Goal: Entertainment & Leisure: Consume media (video, audio)

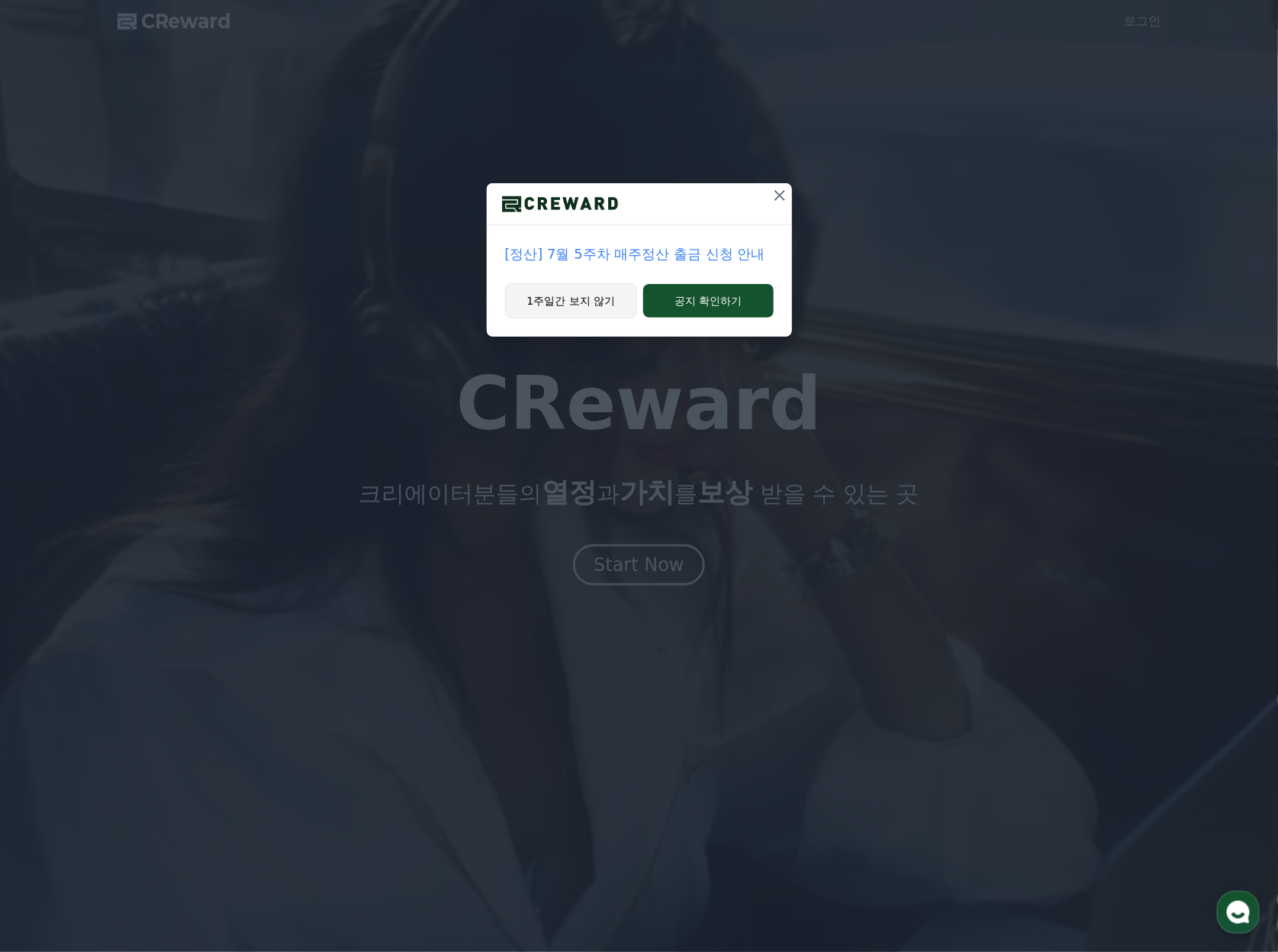
click at [581, 296] on button "1주일간 보지 않기" at bounding box center [572, 301] width 133 height 36
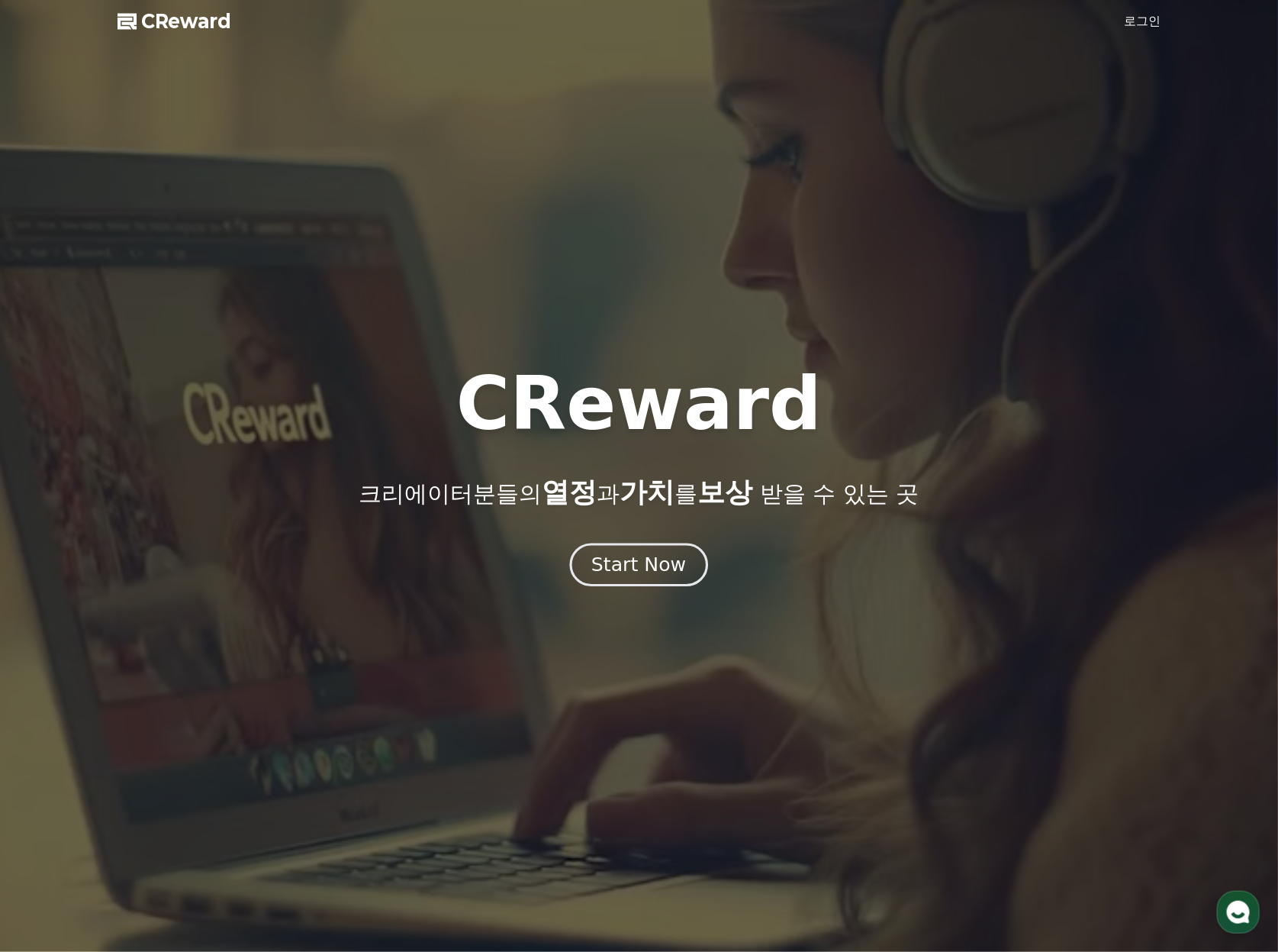
click at [649, 562] on div "Start Now" at bounding box center [638, 565] width 94 height 26
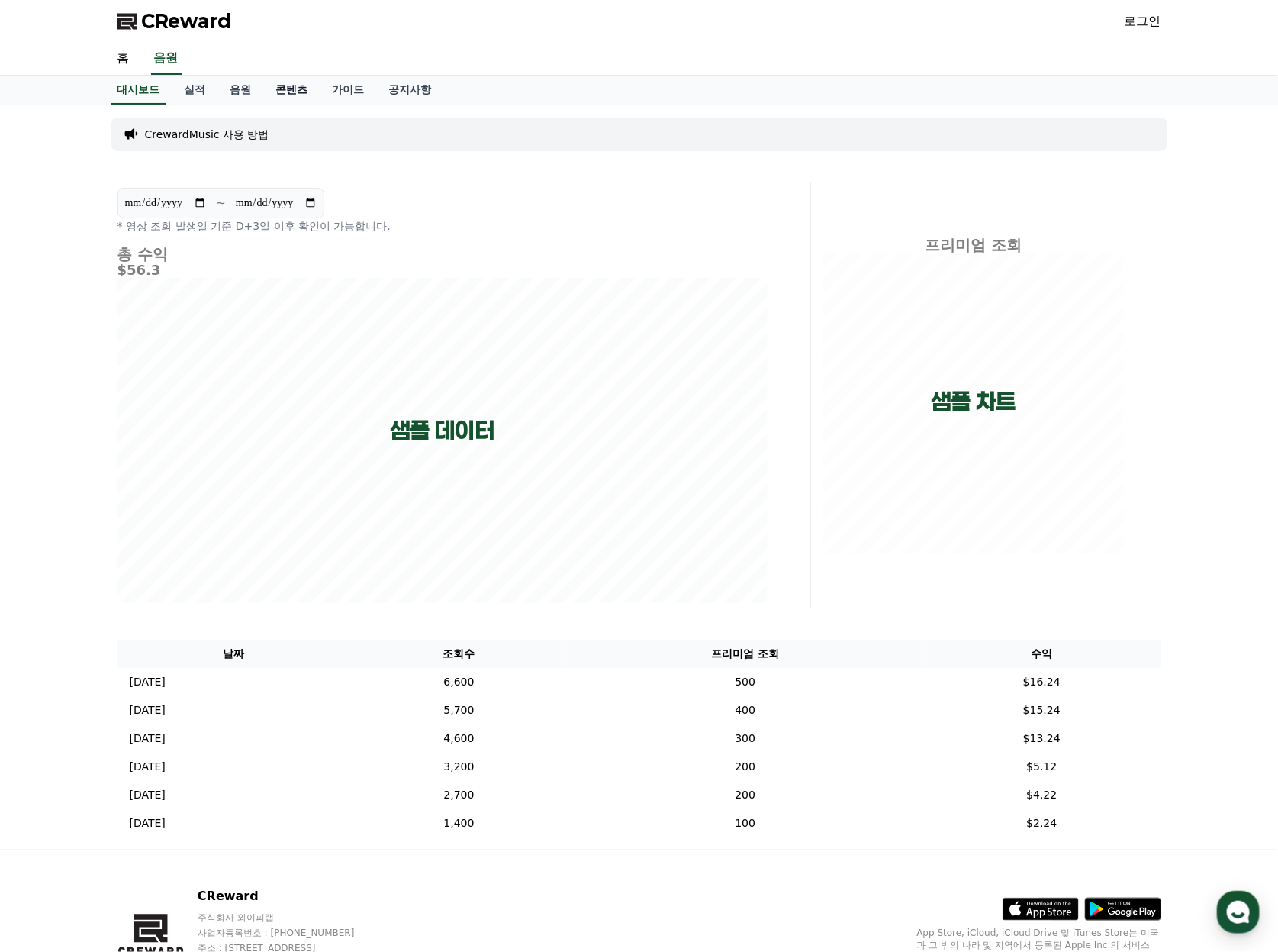
click at [304, 93] on link "콘텐츠" at bounding box center [292, 90] width 56 height 29
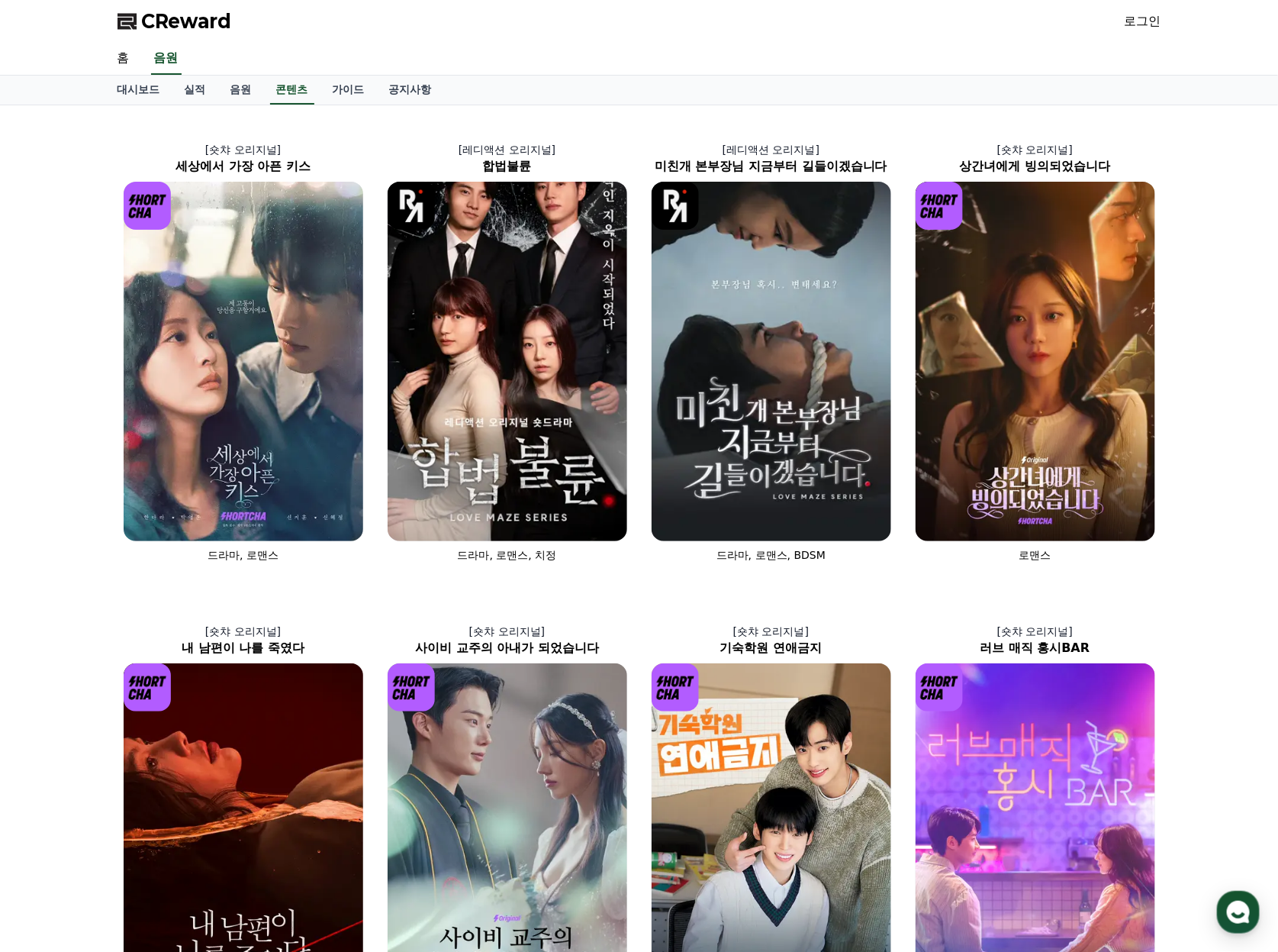
click at [844, 71] on div "홈 음원" at bounding box center [639, 59] width 1068 height 32
click at [247, 269] on img at bounding box center [243, 361] width 239 height 360
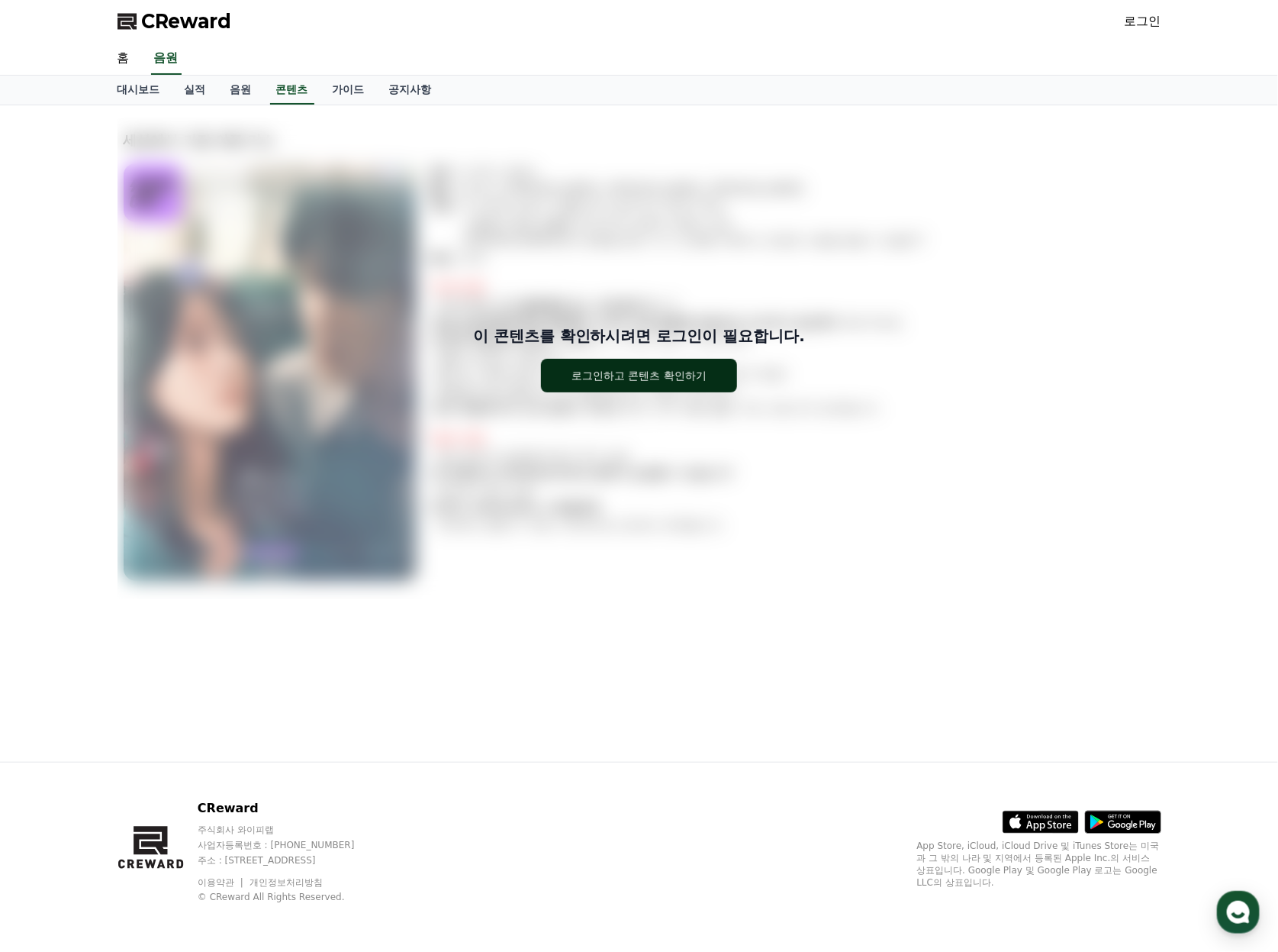
click at [634, 362] on button "로그인하고 콘텐츠 확인하기" at bounding box center [639, 376] width 196 height 34
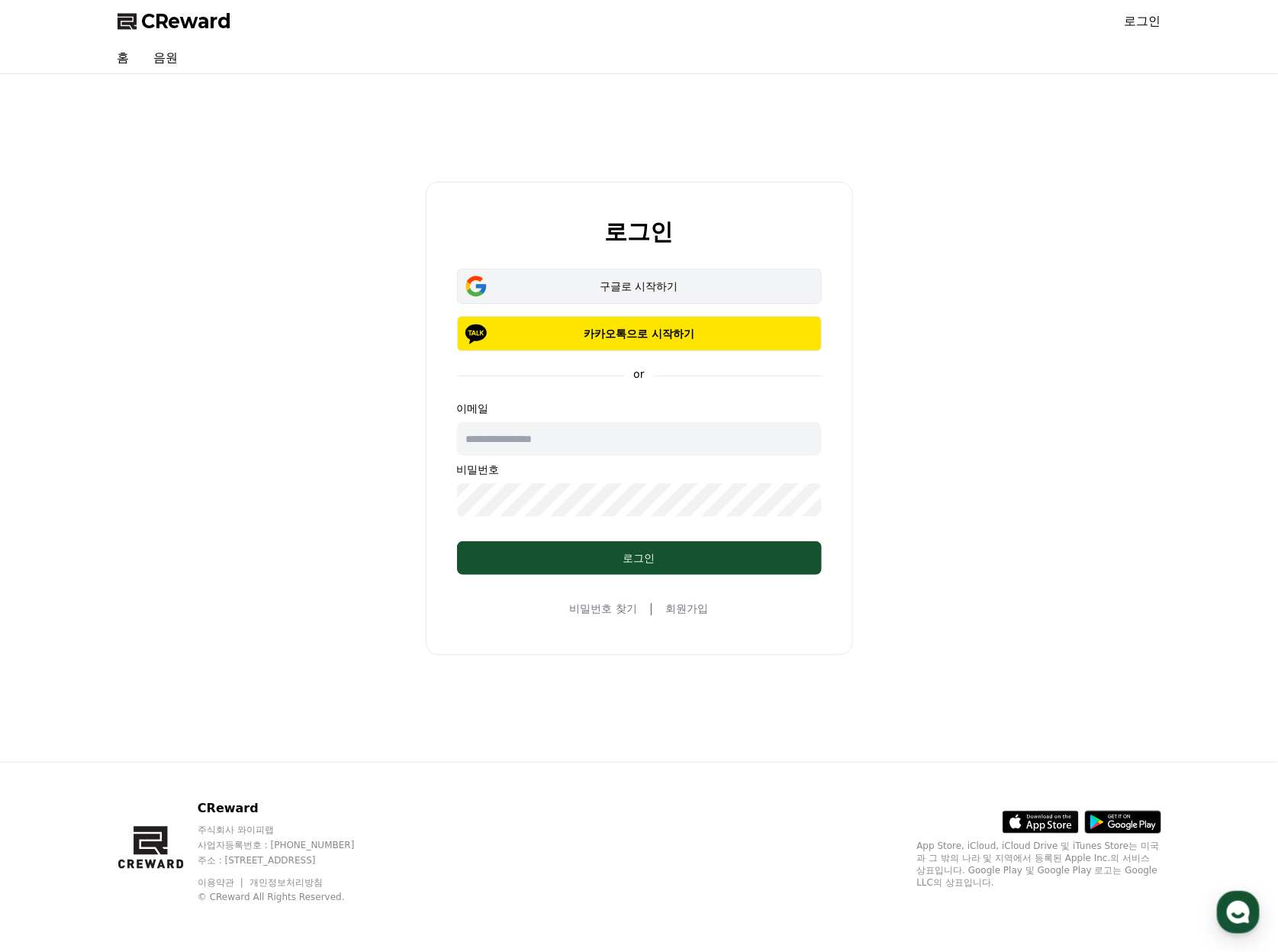
click at [665, 281] on div "구글로 시작하기" at bounding box center [639, 286] width 320 height 15
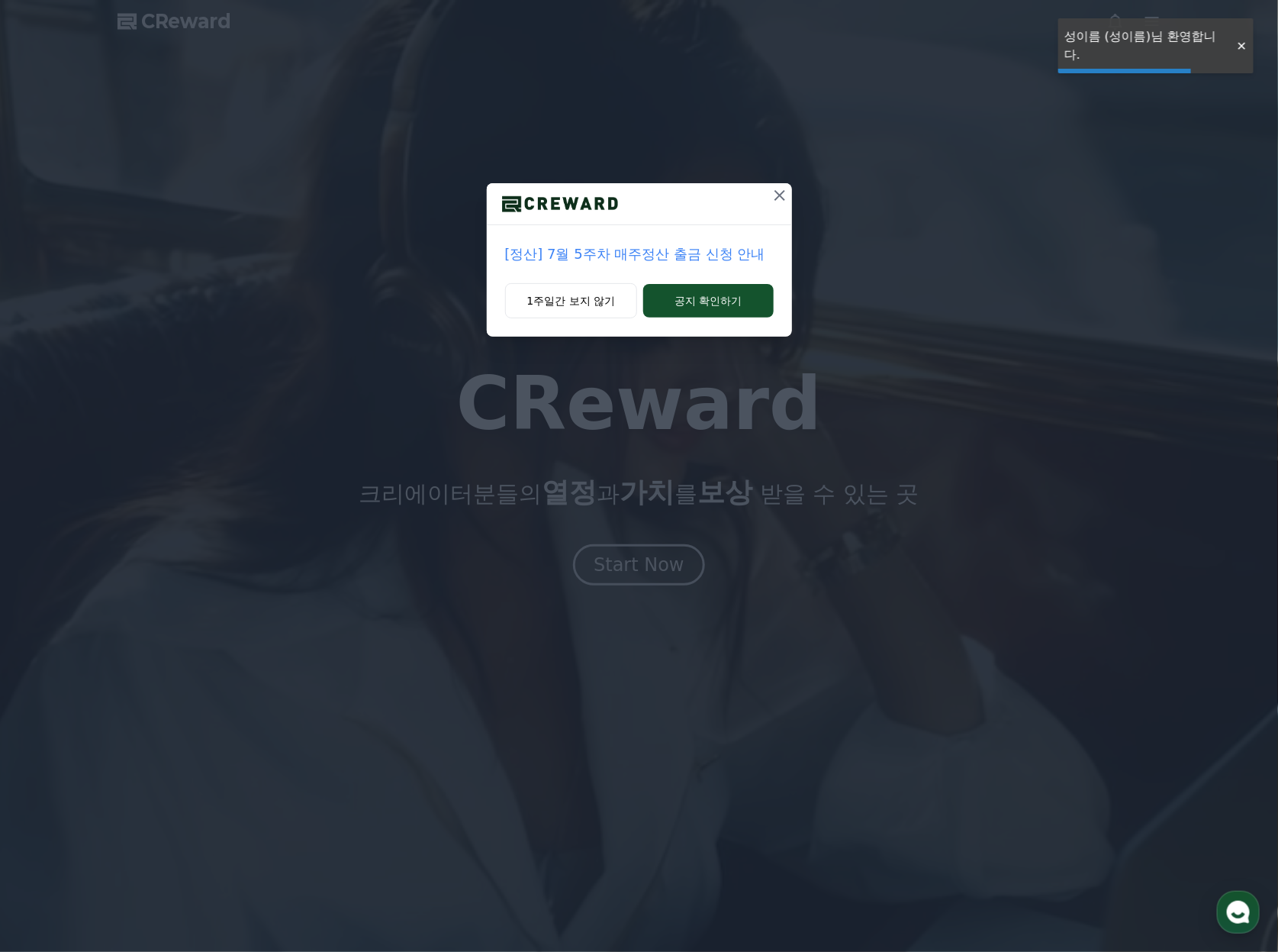
click at [606, 576] on div "[정산] 7월 5주차 매주정산 출금 신청 안내 1주일간 보지 않기 공지 확인하기" at bounding box center [639, 476] width 1278 height 952
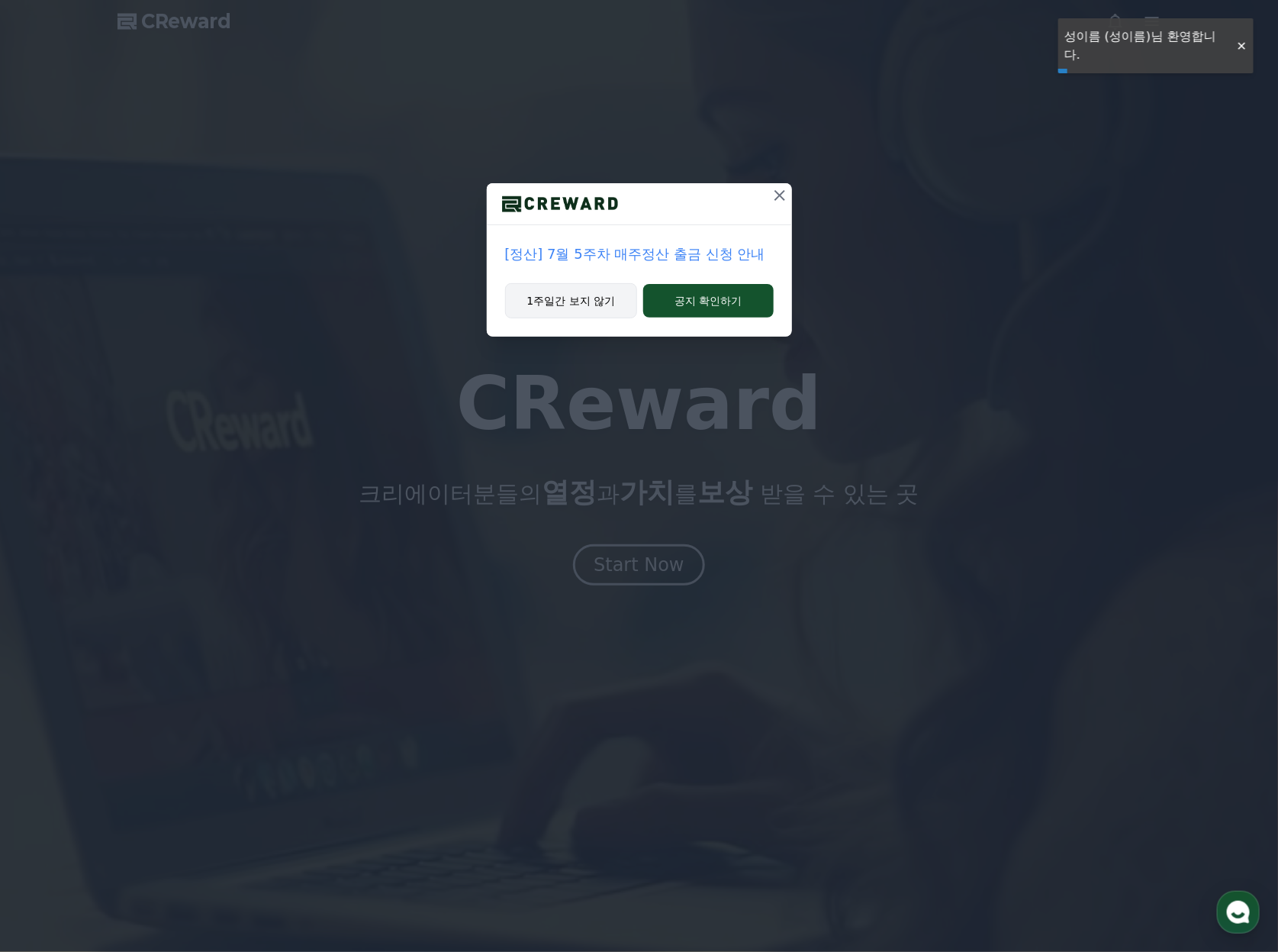
click at [547, 295] on button "1주일간 보지 않기" at bounding box center [572, 301] width 133 height 36
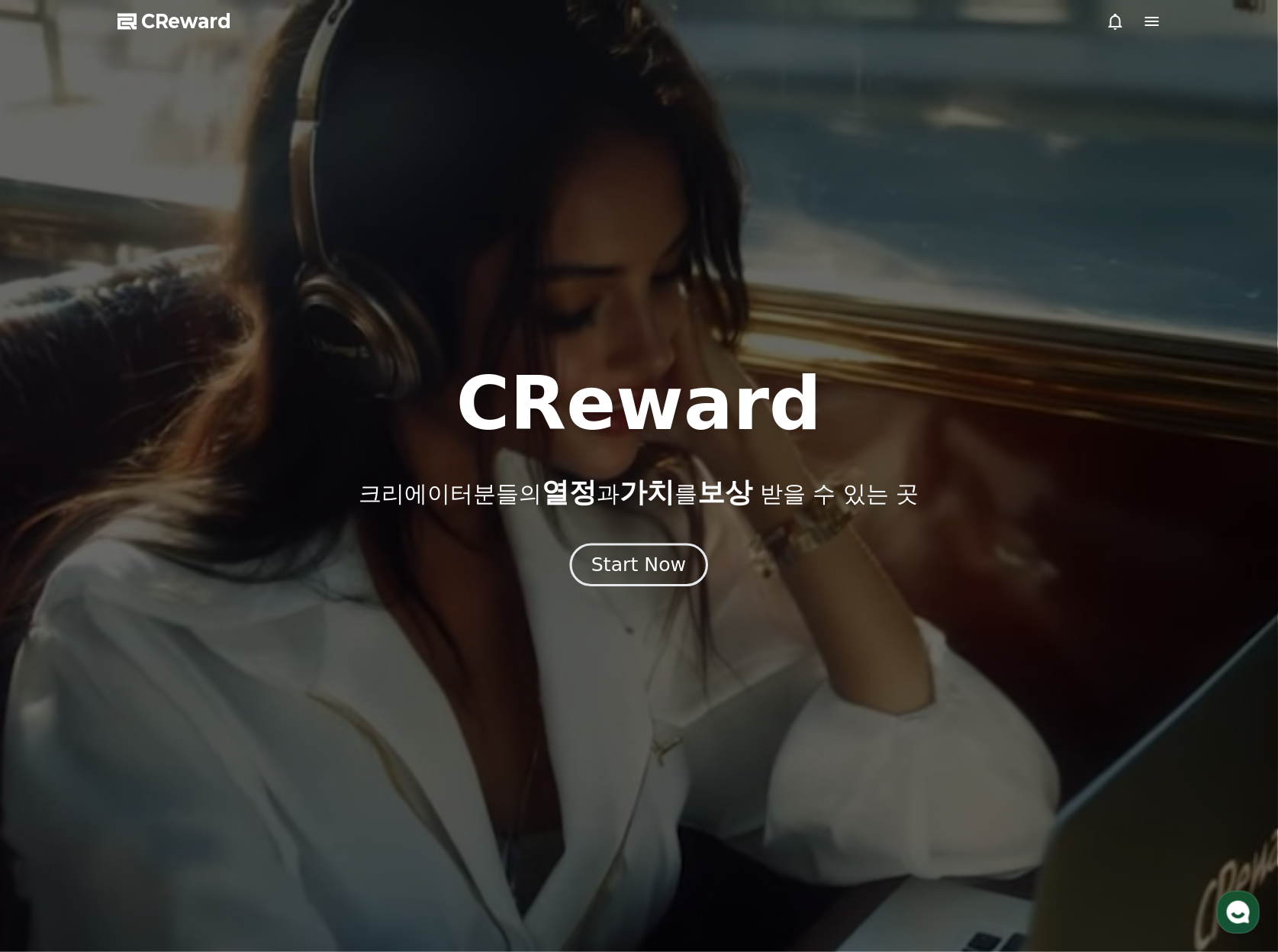
click at [632, 561] on div "Start Now" at bounding box center [638, 565] width 94 height 26
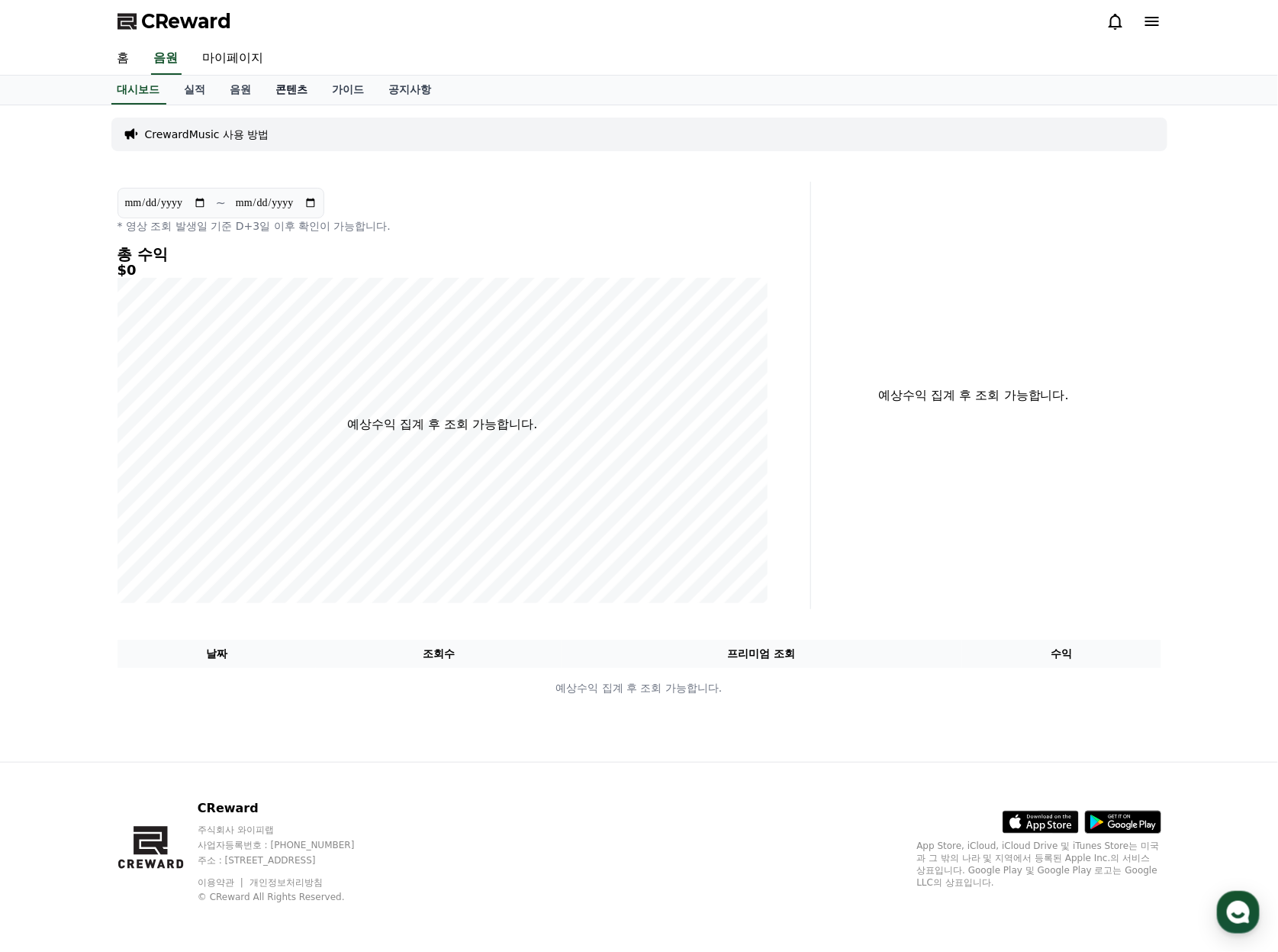
click at [280, 92] on link "콘텐츠" at bounding box center [292, 90] width 56 height 29
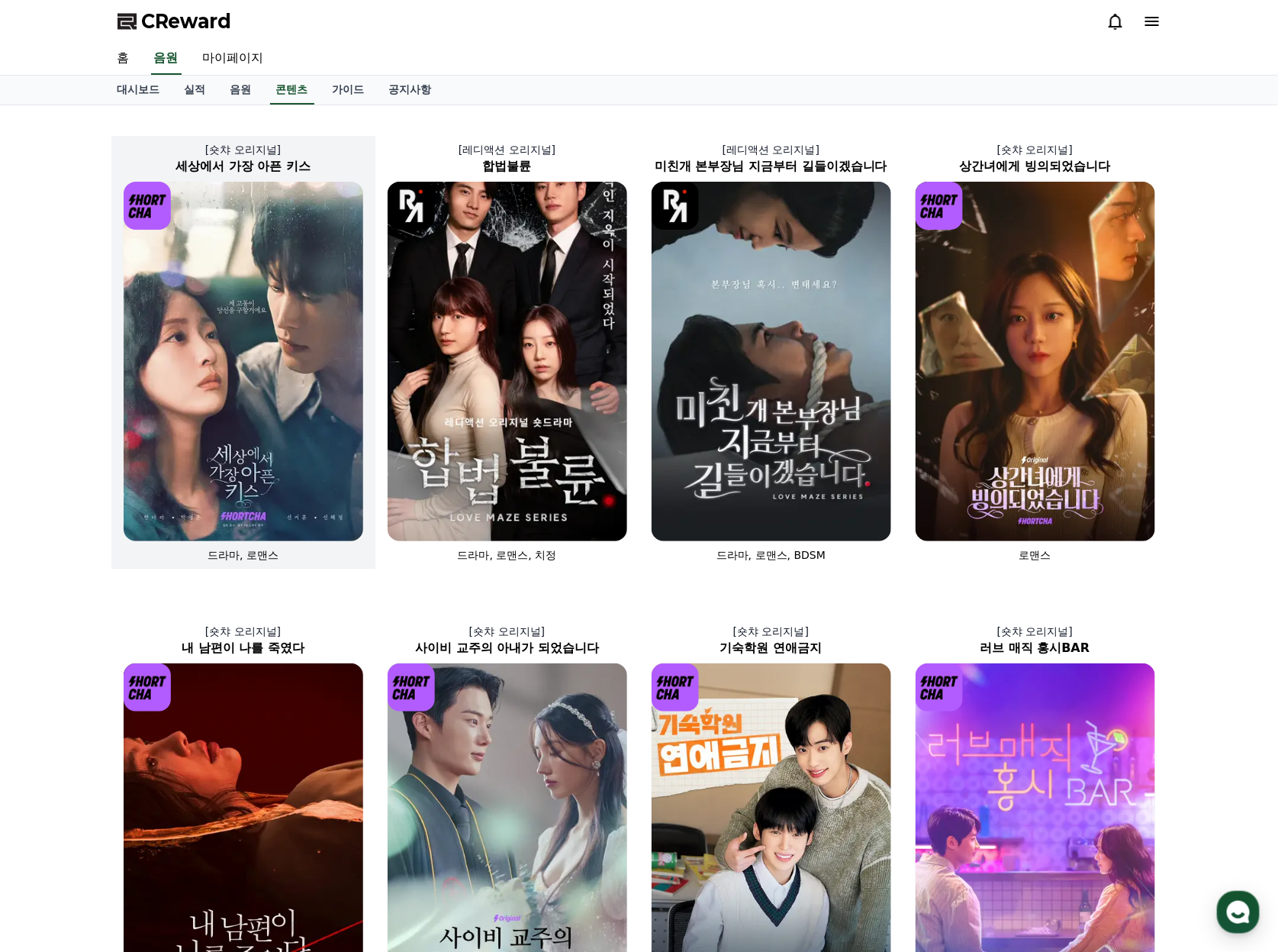
click at [293, 382] on img at bounding box center [243, 361] width 239 height 360
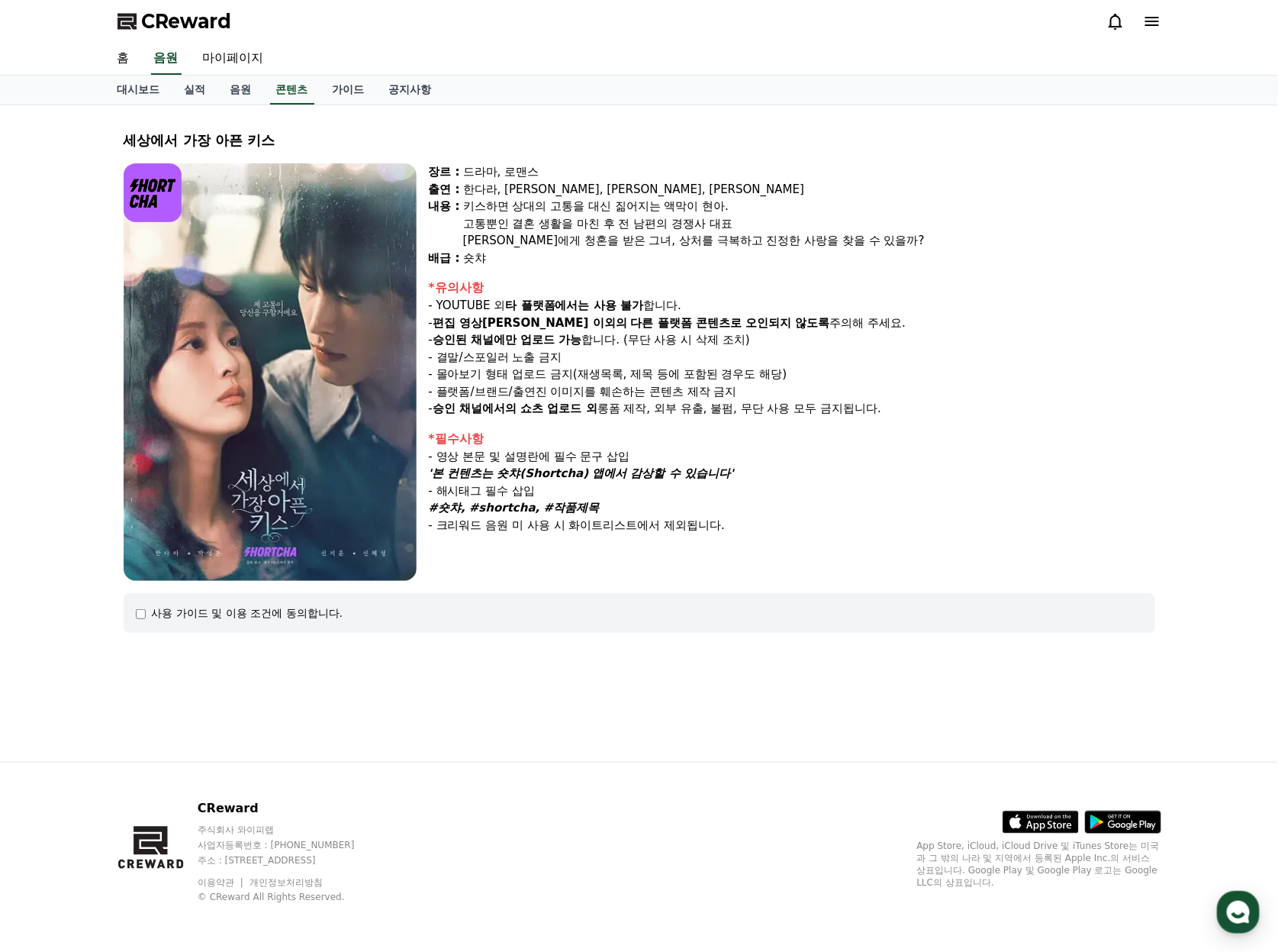
click at [275, 610] on div "사용 가이드 및 이용 조건에 동의합니다." at bounding box center [248, 613] width 192 height 15
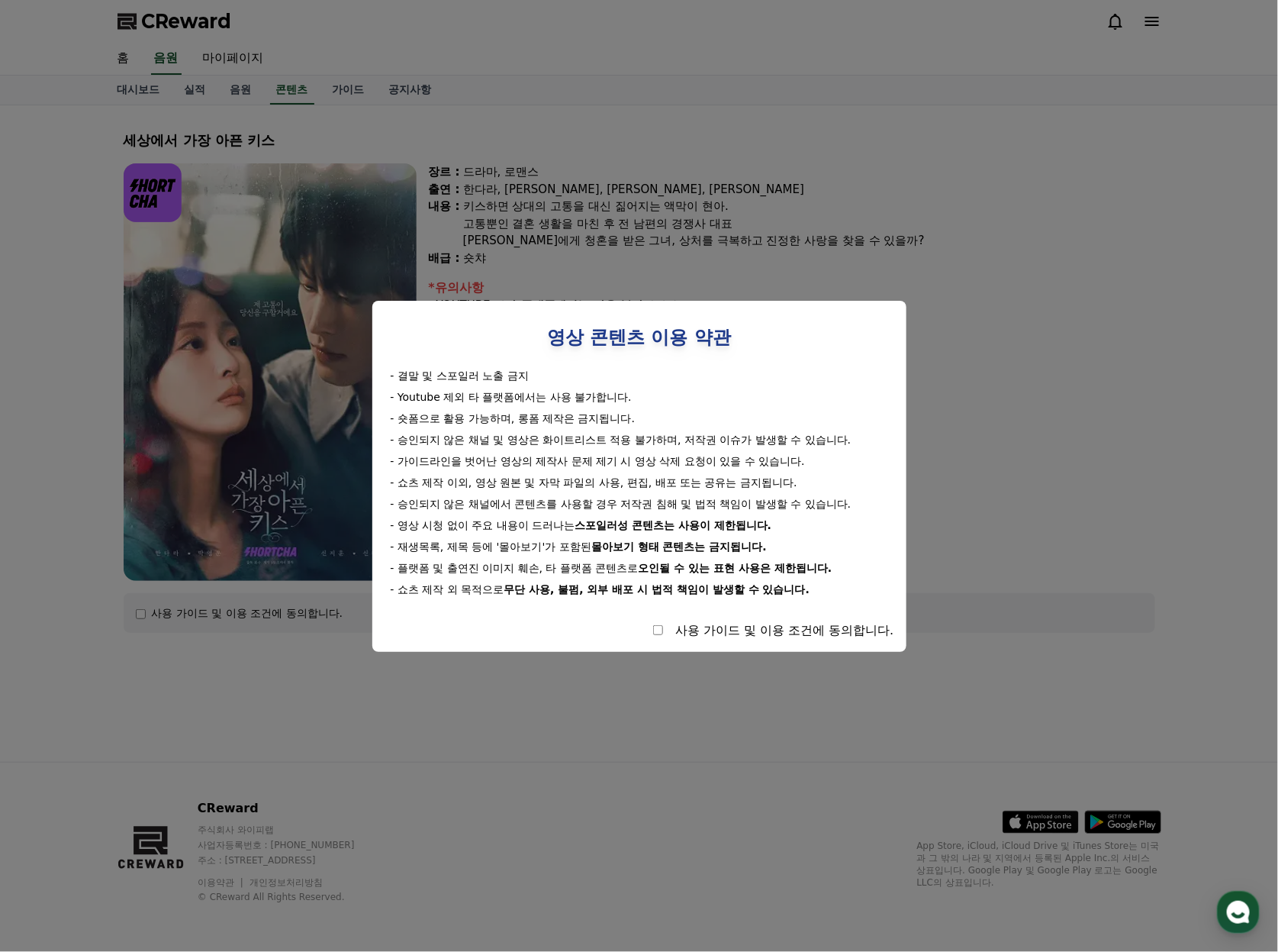
click at [649, 630] on div "사용 가이드 및 이용 조건에 동의합니다." at bounding box center [640, 631] width 510 height 19
select select
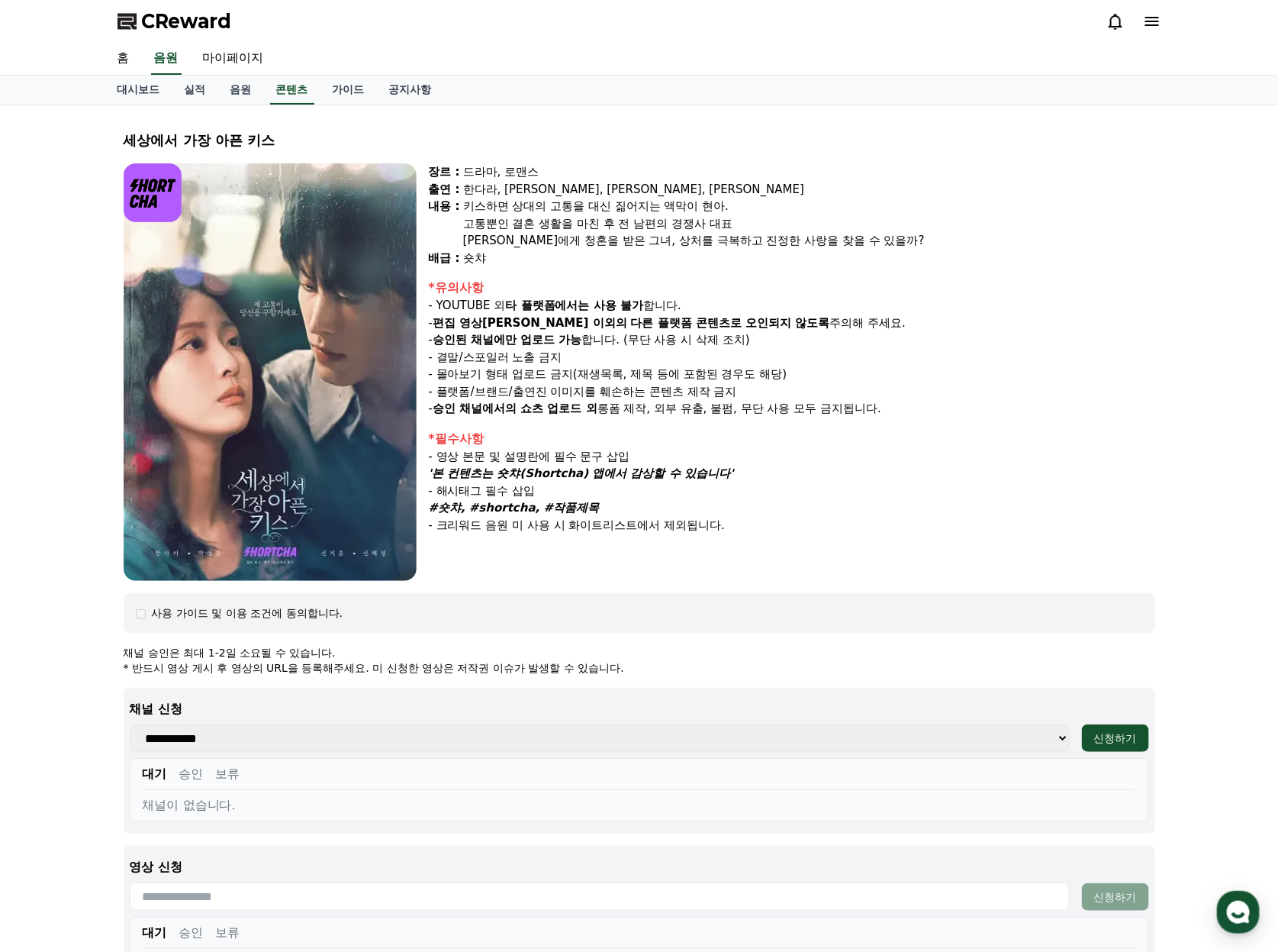
click at [983, 419] on div "장르 : 드라마, 로맨스 출연 : [PERSON_NAME], [PERSON_NAME], [PERSON_NAME], [PERSON_NAME] […" at bounding box center [792, 372] width 727 height 418
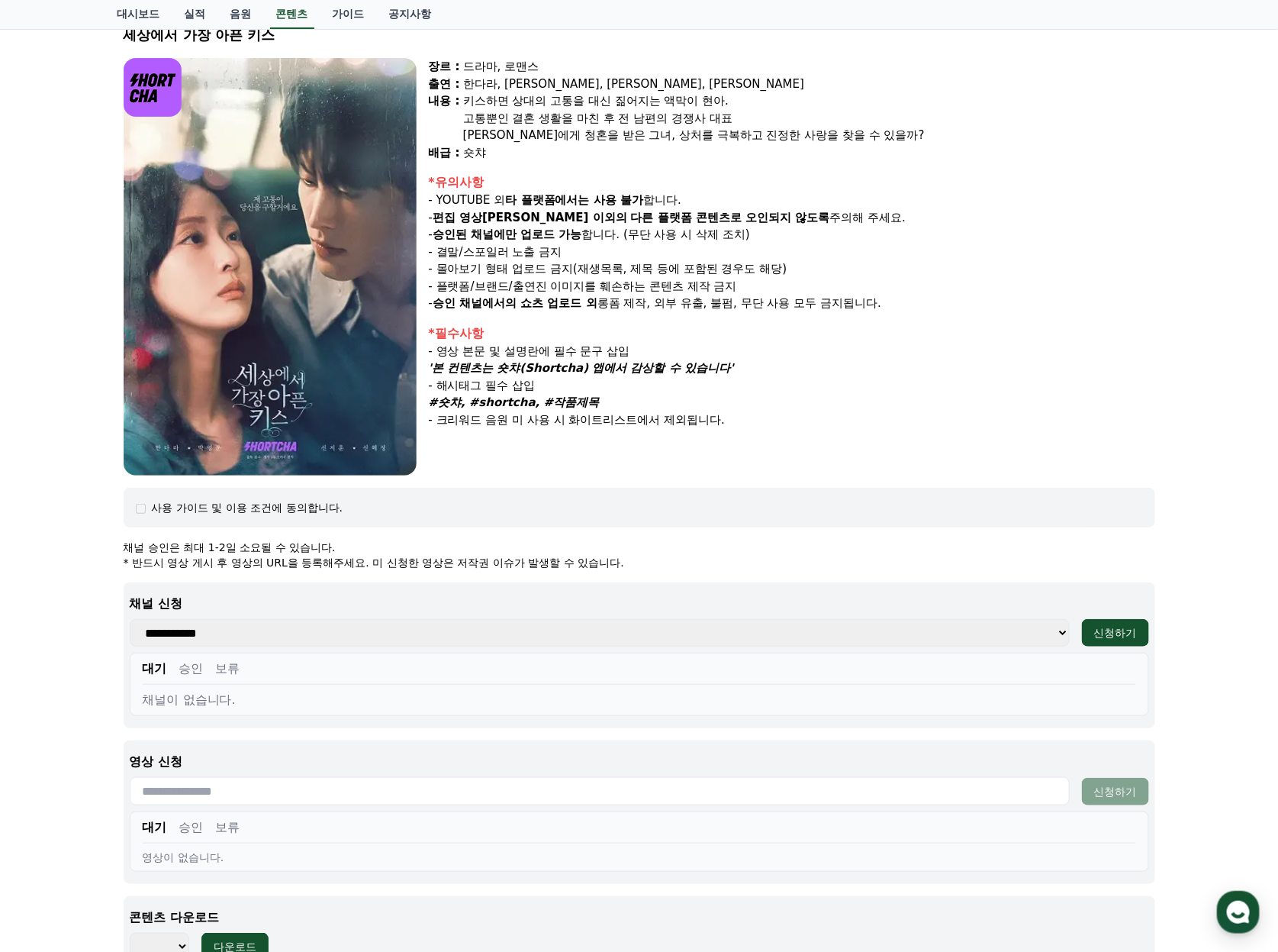
scroll to position [305, 0]
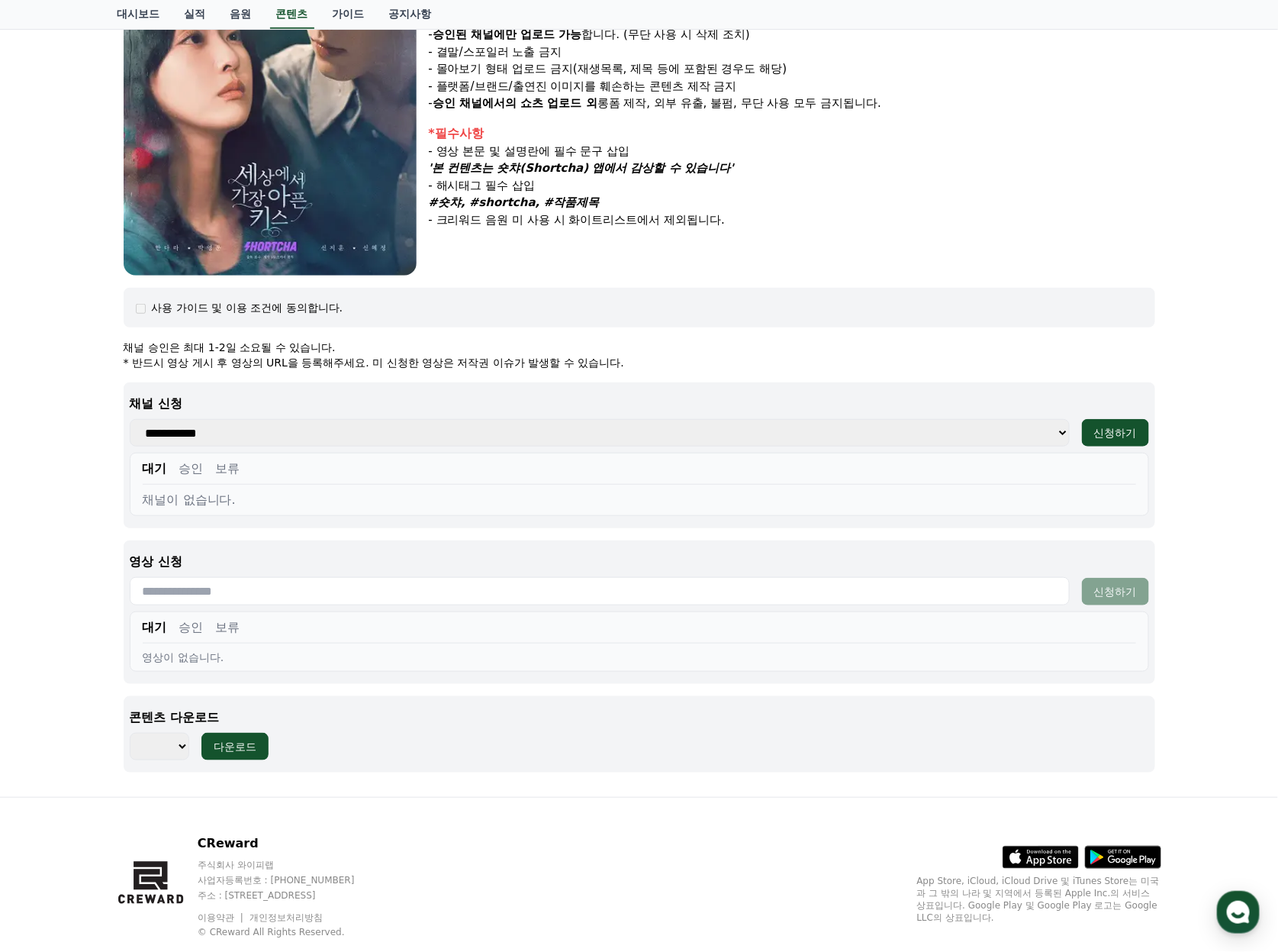
click at [511, 419] on select "**********" at bounding box center [600, 432] width 940 height 27
click at [867, 306] on div "사용 가이드 및 이용 조건에 동의합니다." at bounding box center [639, 307] width 1007 height 15
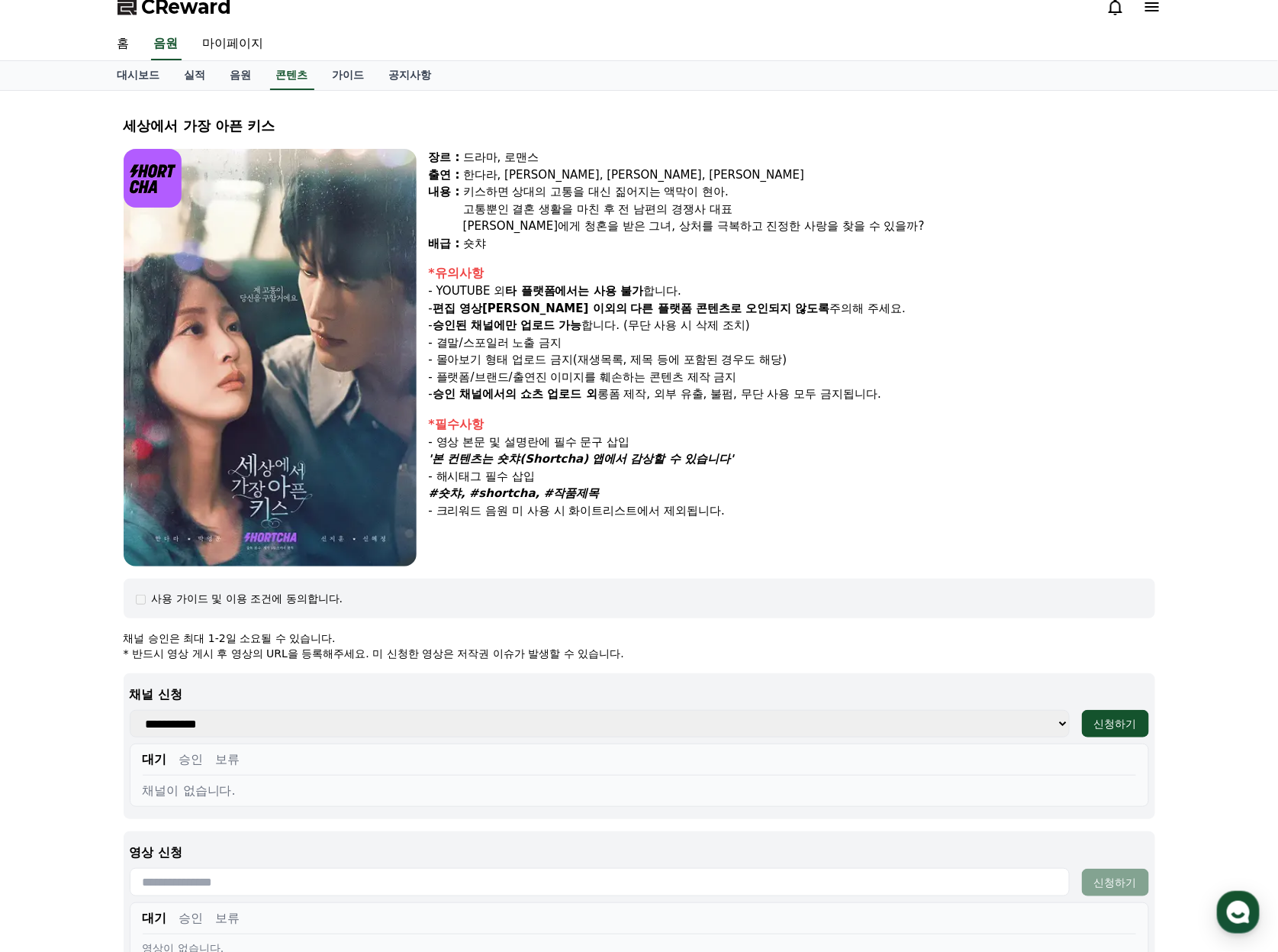
scroll to position [0, 0]
